Goal: Task Accomplishment & Management: Manage account settings

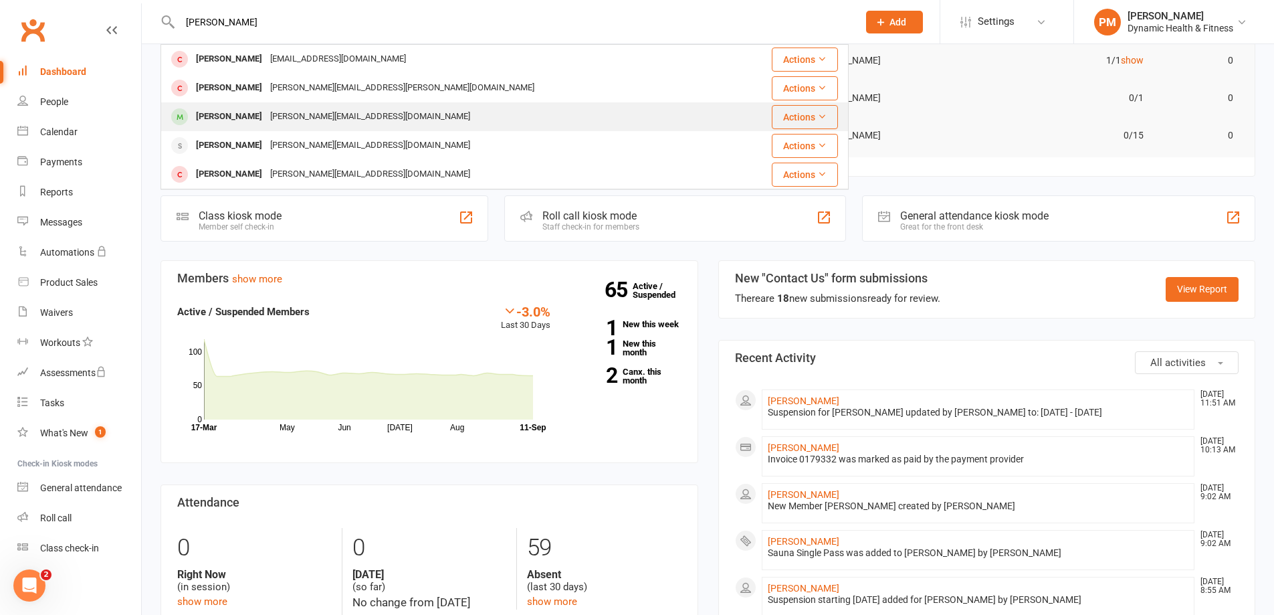
type input "[PERSON_NAME]"
click at [279, 126] on div "[PERSON_NAME][EMAIL_ADDRESS][DOMAIN_NAME]" at bounding box center [370, 116] width 208 height 19
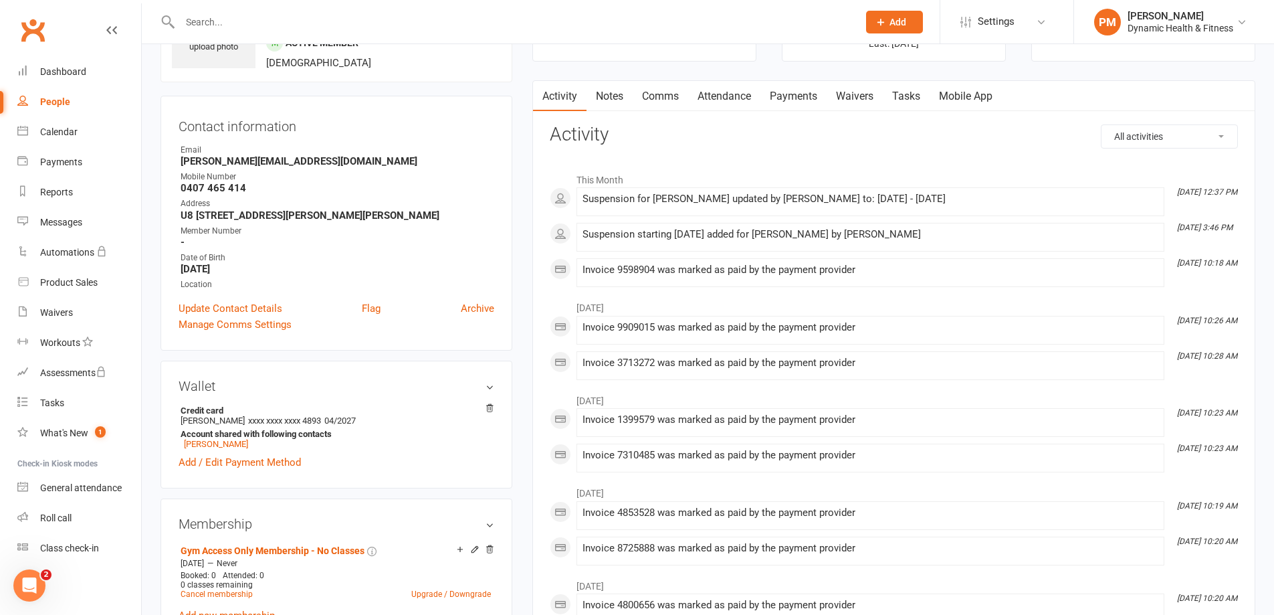
scroll to position [201, 0]
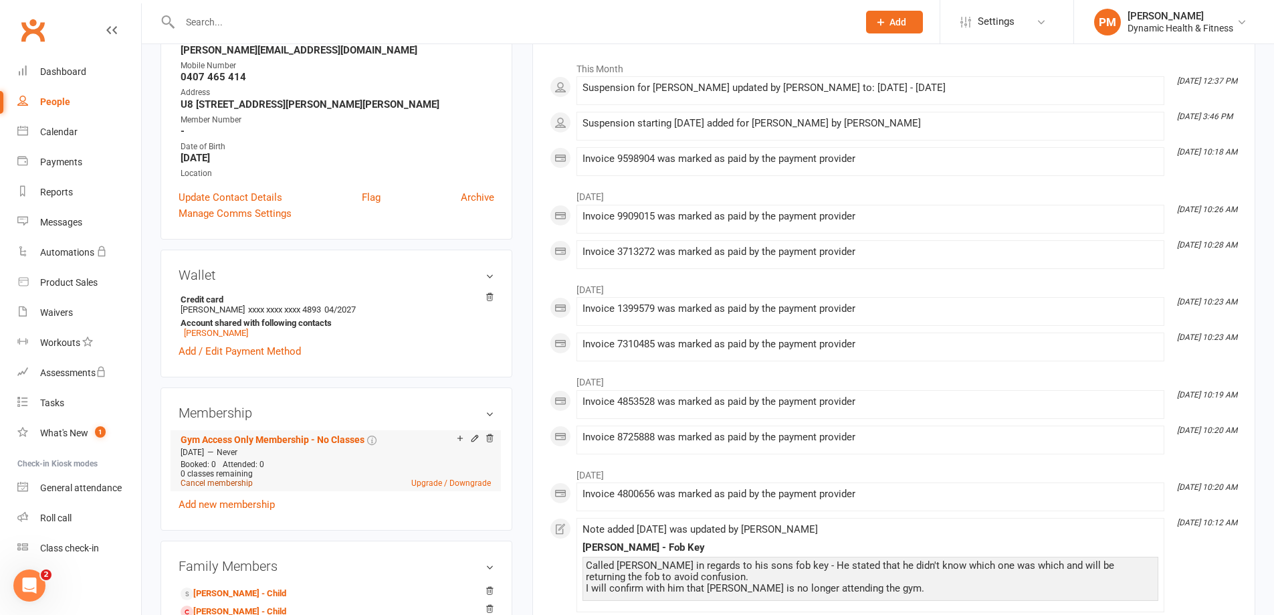
click at [243, 486] on link "Cancel membership" at bounding box center [217, 482] width 72 height 9
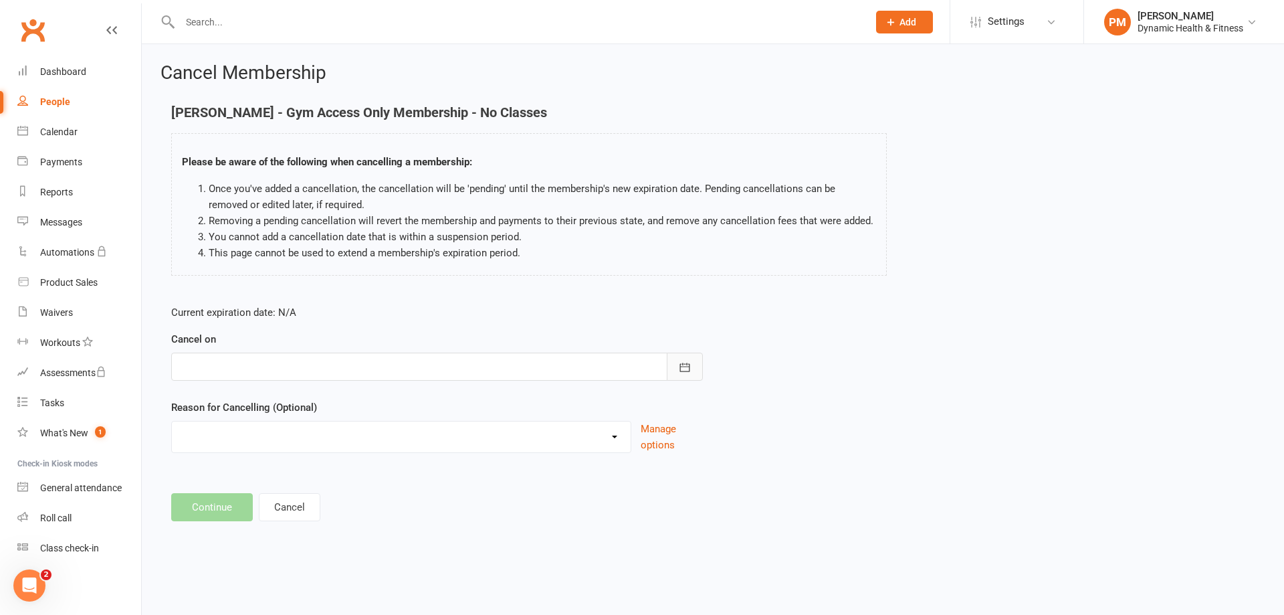
click at [683, 363] on icon "button" at bounding box center [685, 367] width 10 height 9
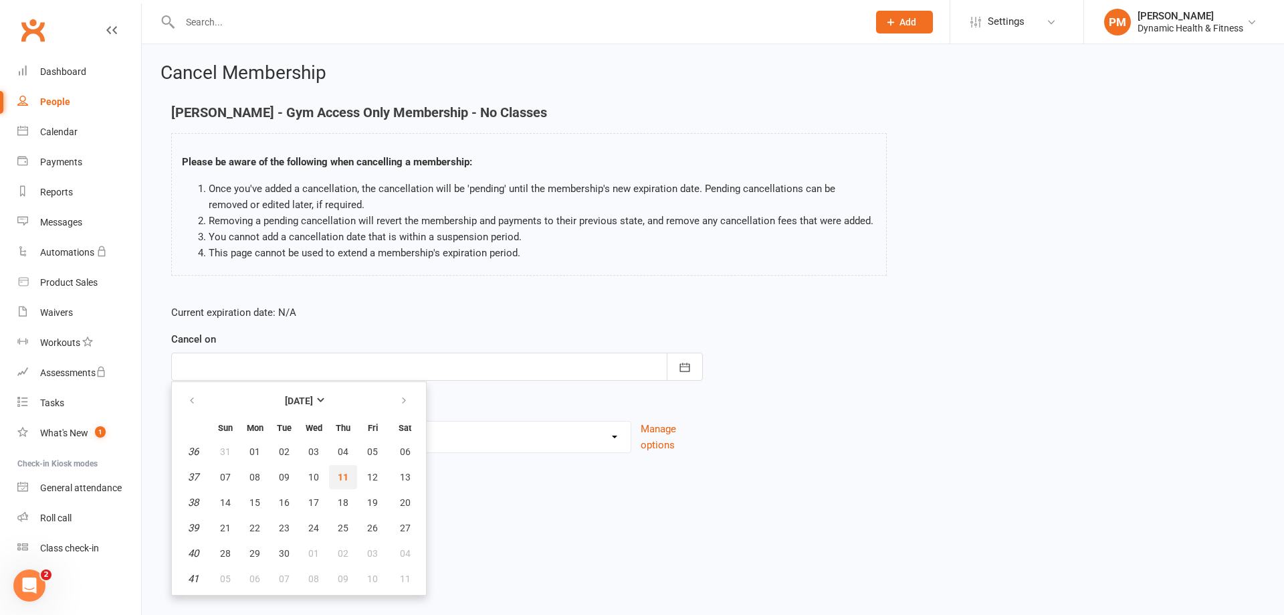
click at [347, 478] on span "11" at bounding box center [343, 477] width 11 height 11
type input "[DATE]"
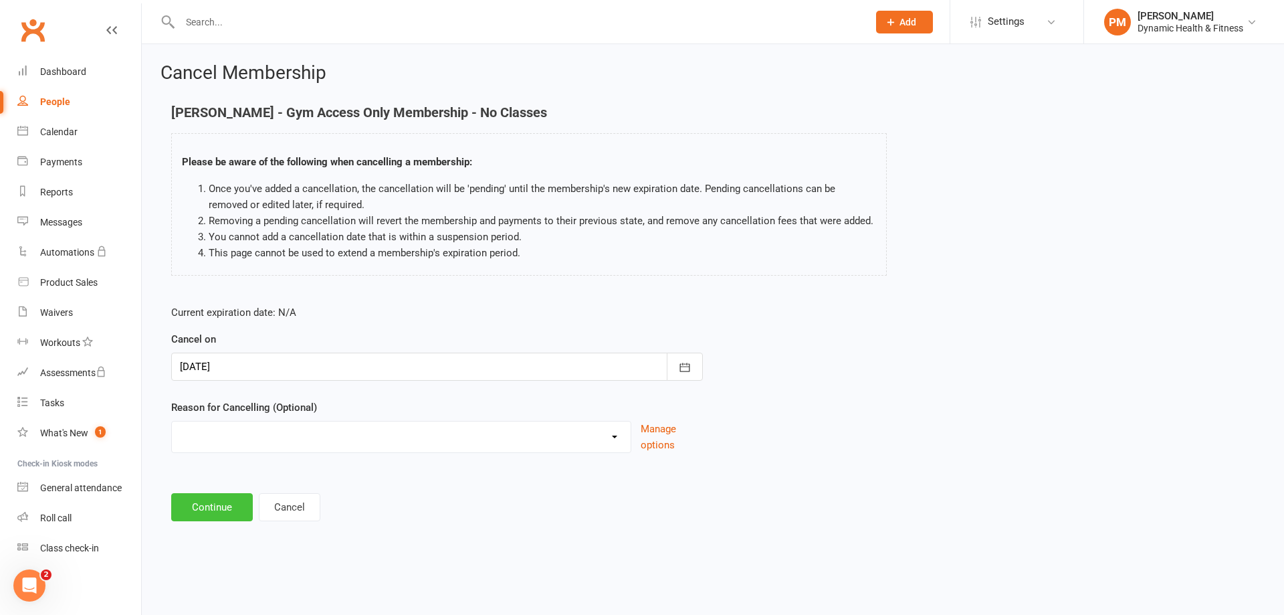
click at [229, 508] on button "Continue" at bounding box center [212, 507] width 82 height 28
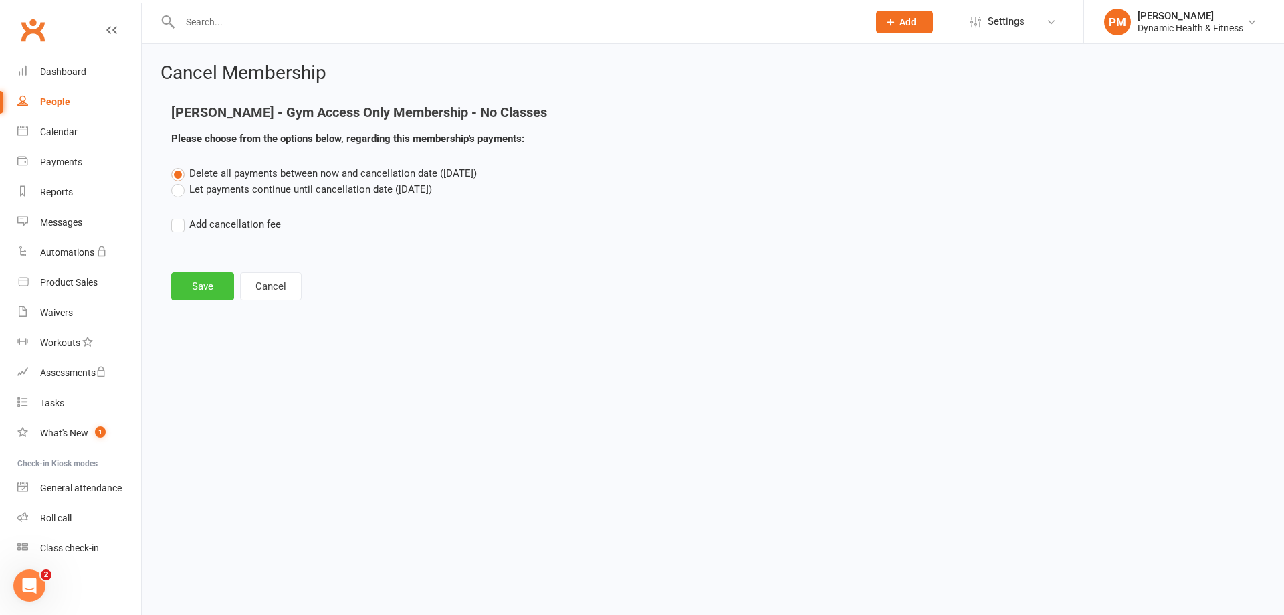
click at [196, 284] on button "Save" at bounding box center [202, 286] width 63 height 28
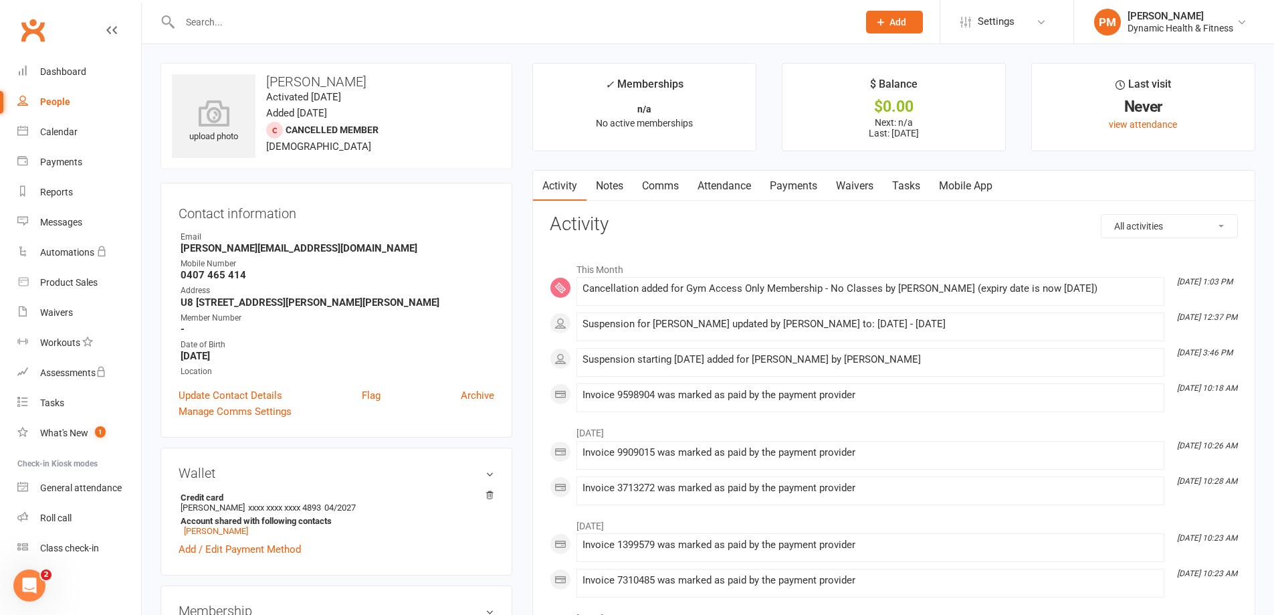
click at [245, 23] on input "text" at bounding box center [512, 22] width 673 height 19
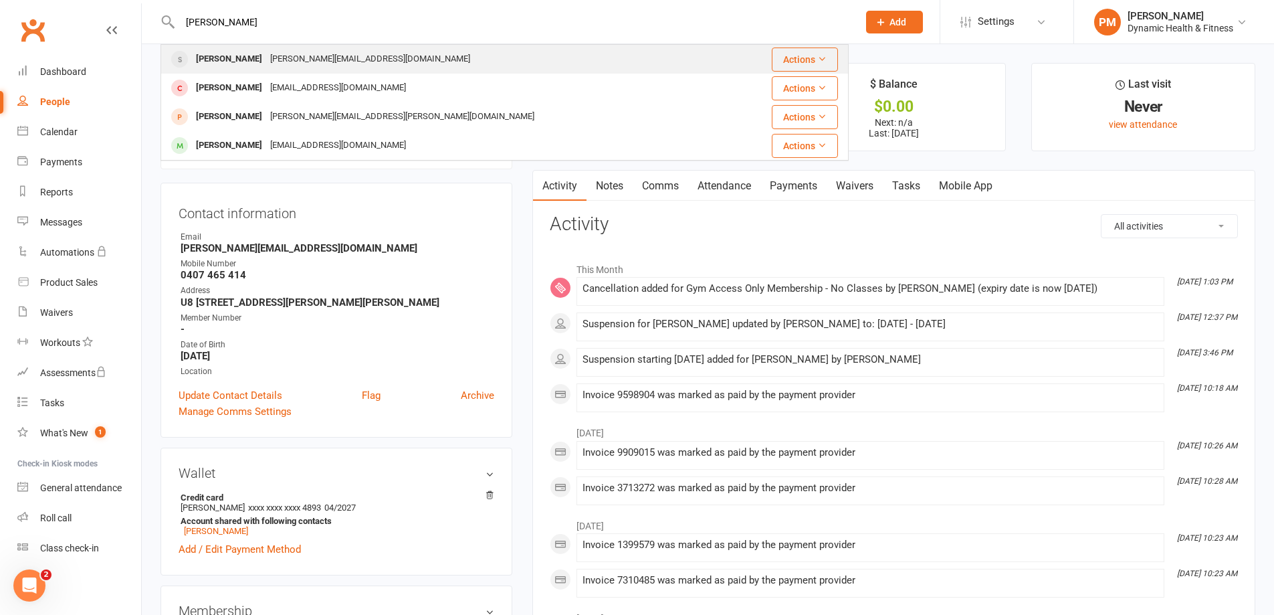
type input "[PERSON_NAME]"
click at [255, 56] on div "[PERSON_NAME]" at bounding box center [229, 58] width 74 height 19
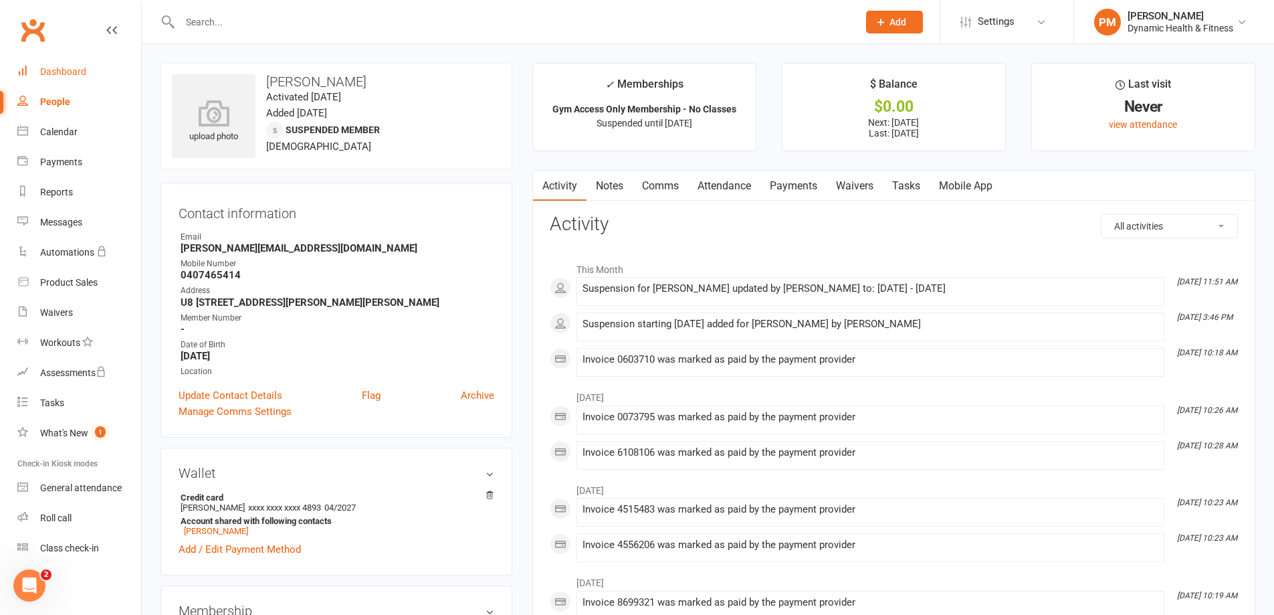
click at [45, 76] on div "Dashboard" at bounding box center [63, 71] width 46 height 11
